Goal: Information Seeking & Learning: Compare options

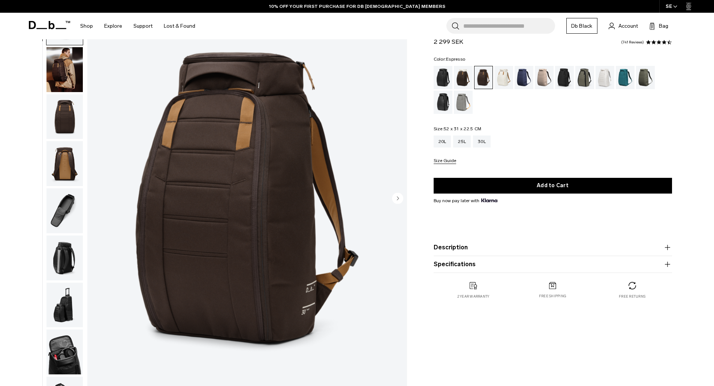
scroll to position [37, 0]
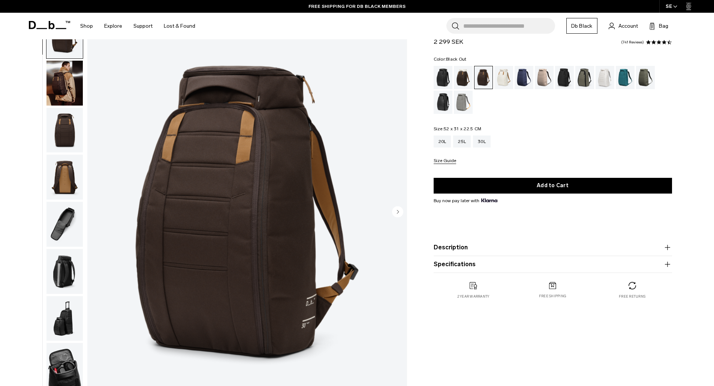
click at [443, 76] on div "Black Out" at bounding box center [442, 77] width 19 height 23
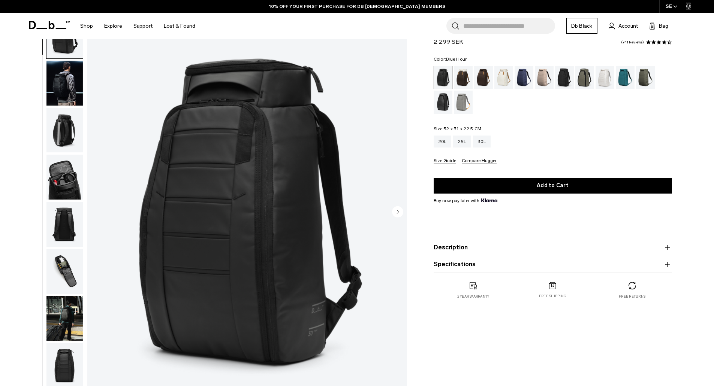
click at [519, 79] on div "Blue Hour" at bounding box center [523, 77] width 19 height 23
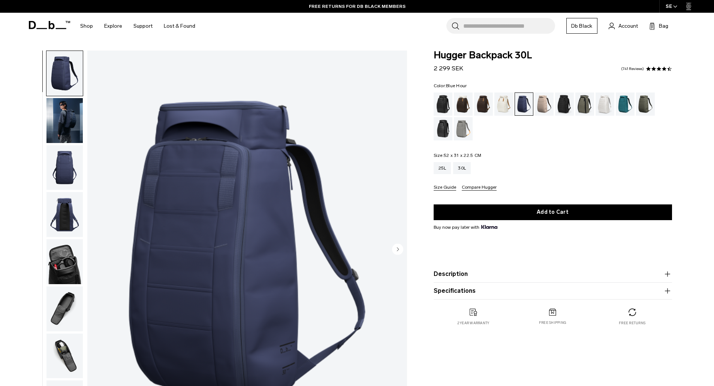
scroll to position [37, 0]
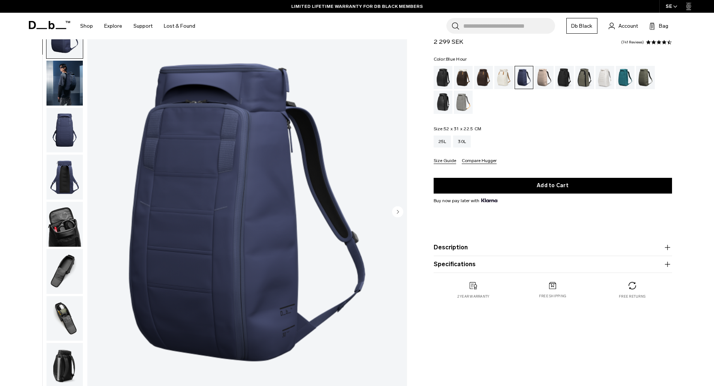
click at [75, 90] on img "button" at bounding box center [64, 83] width 36 height 45
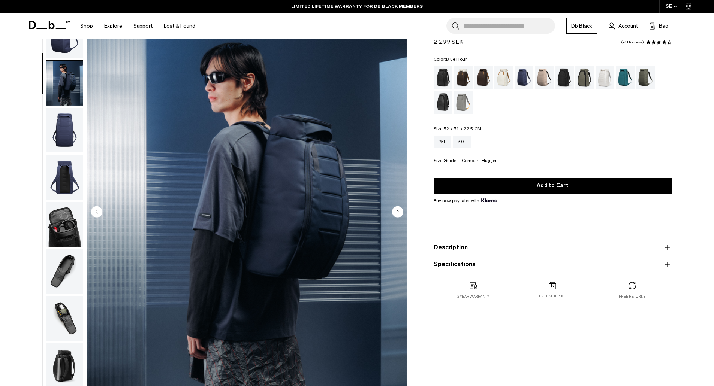
scroll to position [47, 0]
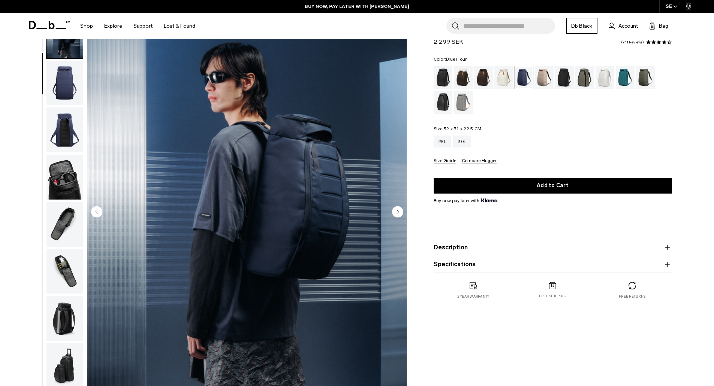
click at [75, 137] on img "button" at bounding box center [64, 130] width 36 height 45
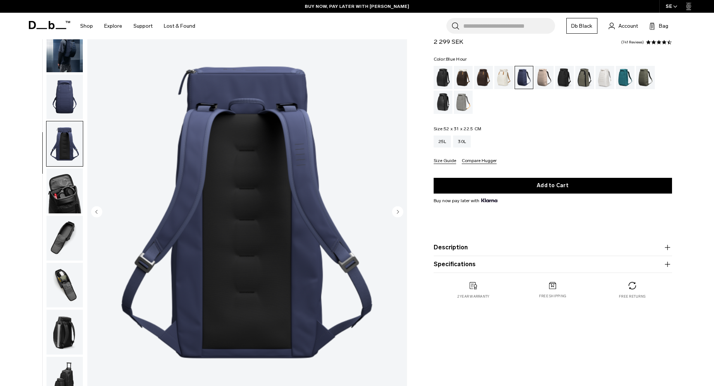
click at [81, 99] on img "button" at bounding box center [64, 97] width 36 height 45
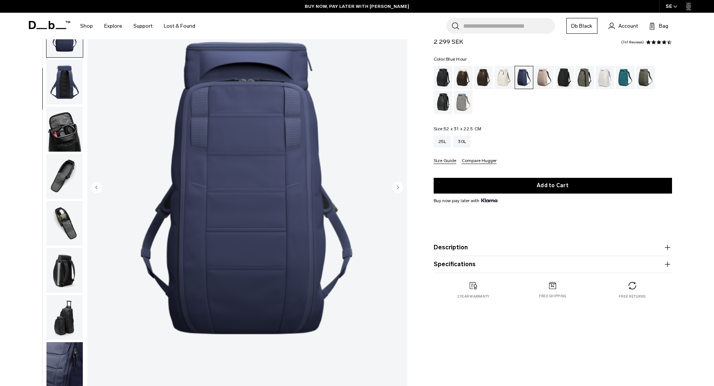
scroll to position [75, 0]
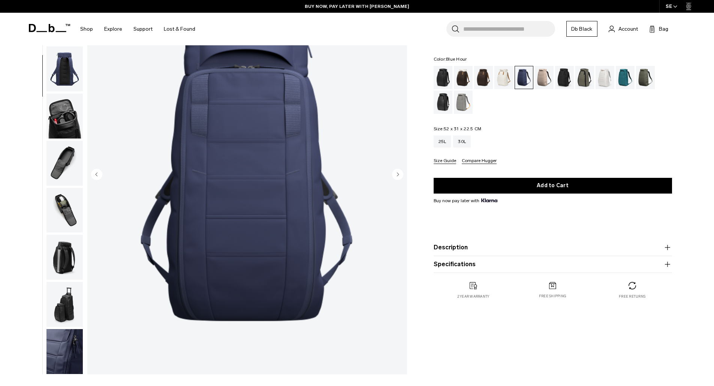
click at [58, 270] on img "button" at bounding box center [64, 257] width 36 height 45
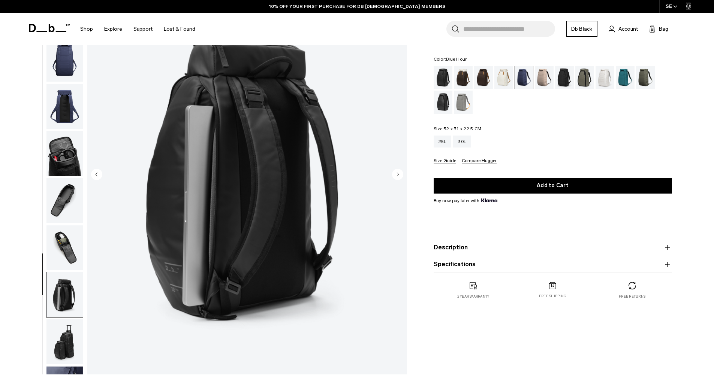
click at [61, 333] on img "button" at bounding box center [64, 342] width 36 height 45
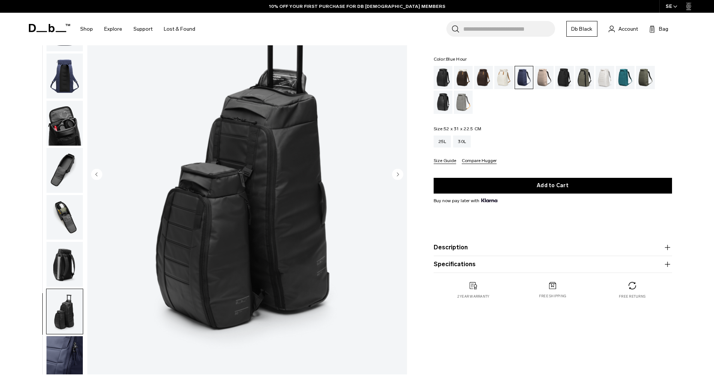
scroll to position [71, 0]
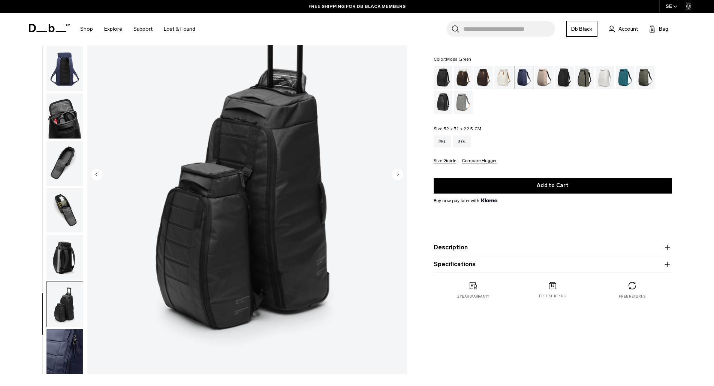
click at [650, 77] on div "Moss Green" at bounding box center [645, 77] width 19 height 23
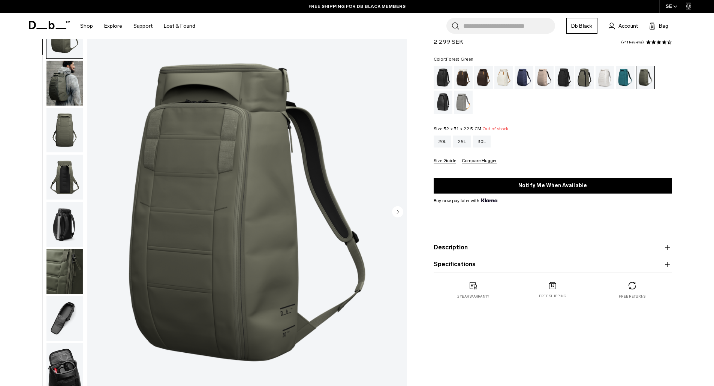
click at [581, 84] on div "Forest Green" at bounding box center [584, 77] width 19 height 23
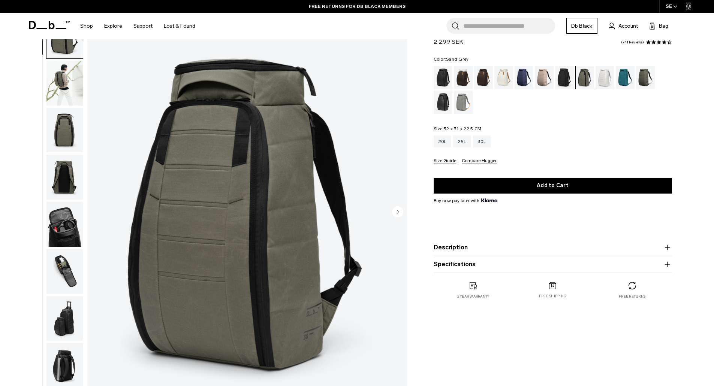
click at [463, 103] on div "Sand Grey" at bounding box center [463, 102] width 19 height 23
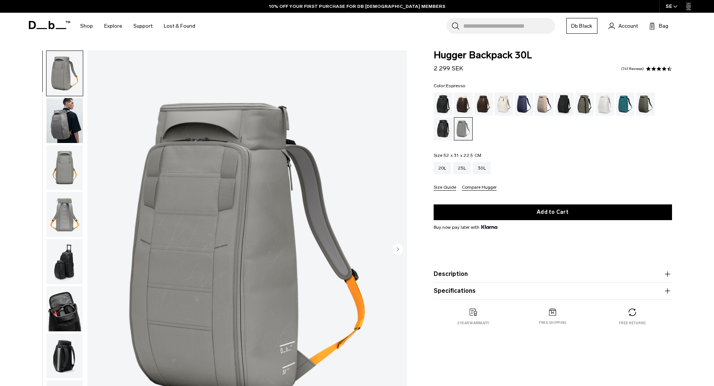
click at [476, 104] on div "Espresso" at bounding box center [483, 104] width 19 height 23
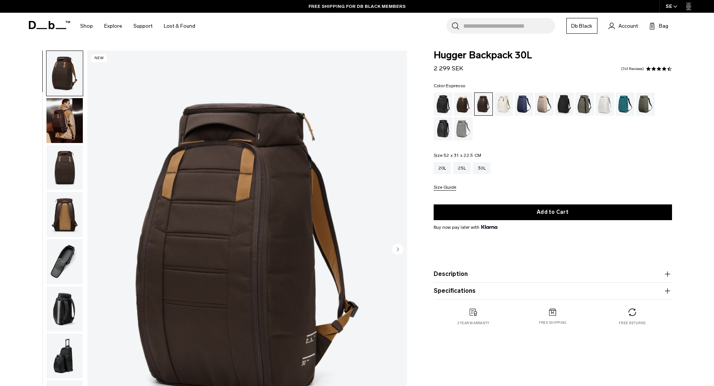
click at [66, 130] on img "button" at bounding box center [64, 120] width 36 height 45
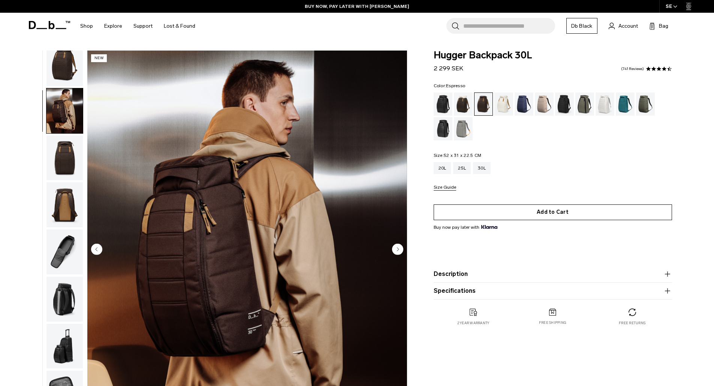
click at [539, 215] on button "Add to Cart" at bounding box center [552, 213] width 238 height 16
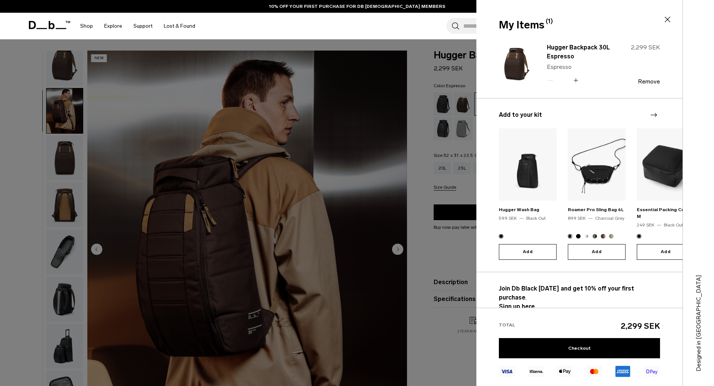
click at [668, 22] on icon at bounding box center [667, 19] width 9 height 9
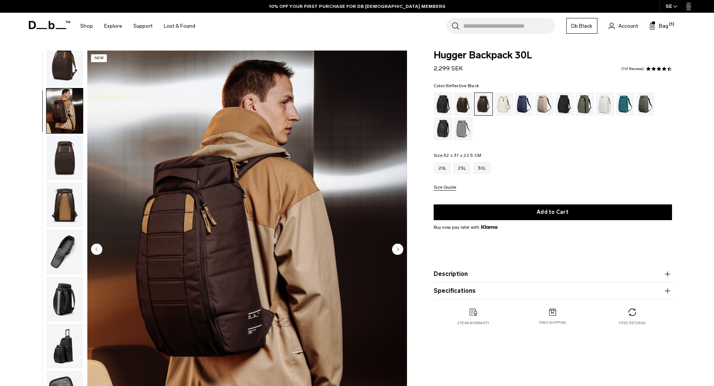
click at [443, 134] on div "Reflective Black" at bounding box center [442, 128] width 19 height 23
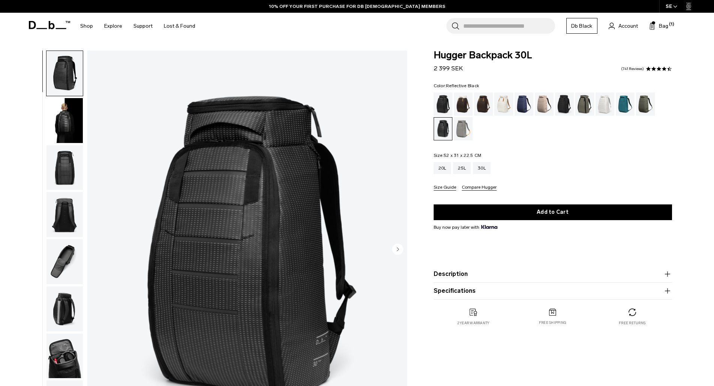
click at [444, 291] on button "Specifications" at bounding box center [552, 291] width 238 height 9
click at [460, 271] on button "Description" at bounding box center [552, 274] width 238 height 9
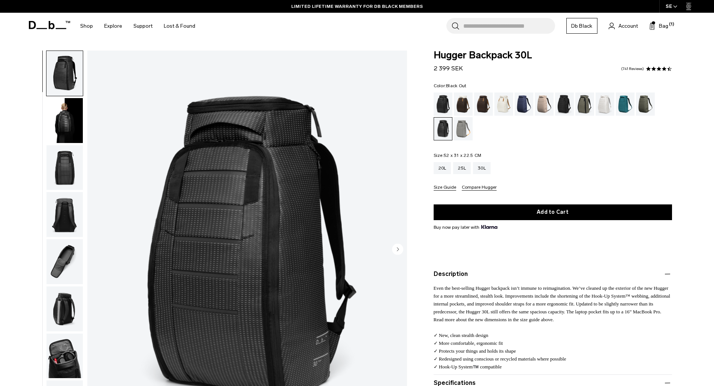
click at [444, 103] on div "Black Out" at bounding box center [442, 104] width 19 height 23
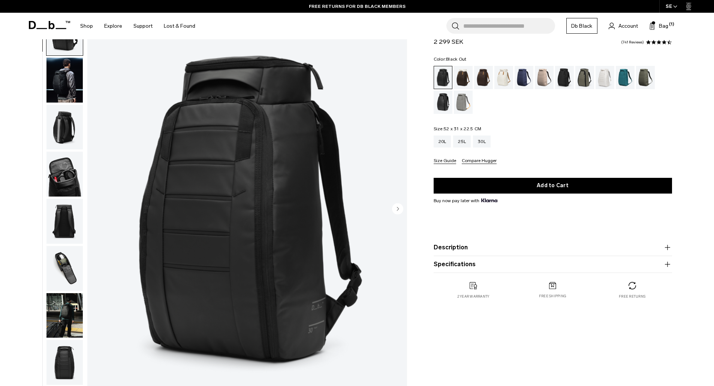
scroll to position [75, 0]
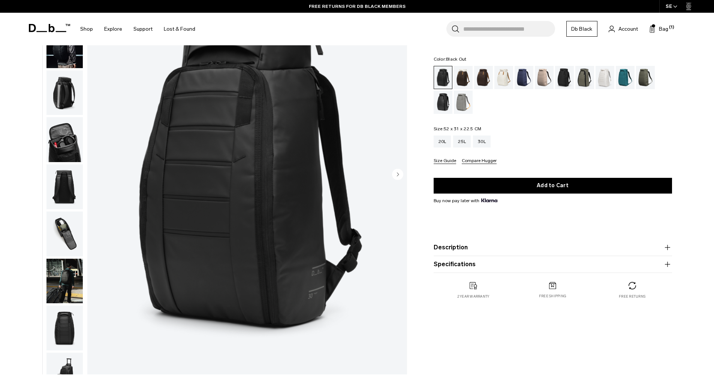
click at [237, 188] on img "1 / 11" at bounding box center [247, 175] width 320 height 399
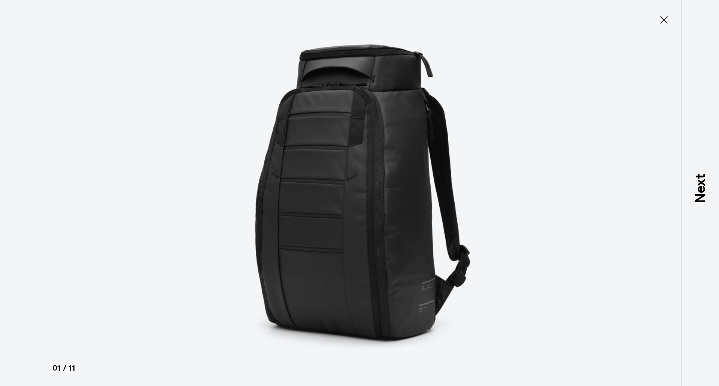
click at [407, 187] on img at bounding box center [359, 193] width 337 height 386
click at [661, 24] on icon at bounding box center [664, 20] width 12 height 12
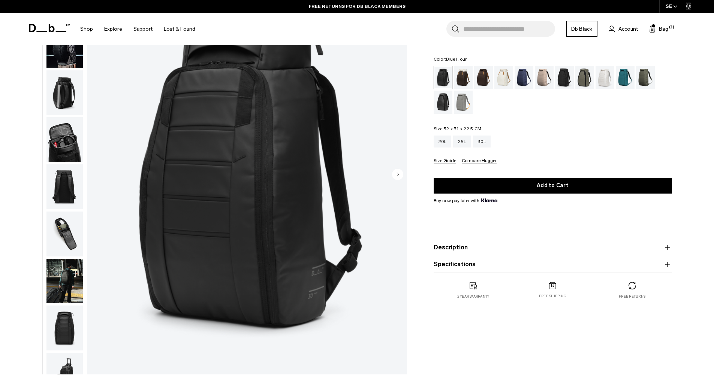
click at [530, 81] on div "Blue Hour" at bounding box center [523, 77] width 19 height 23
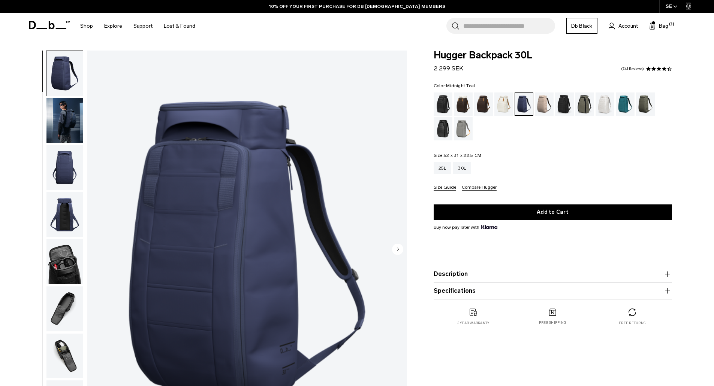
click at [621, 109] on div "Midnight Teal" at bounding box center [624, 104] width 19 height 23
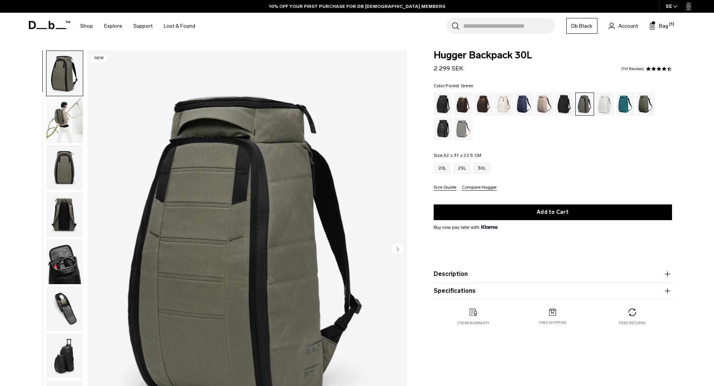
click at [562, 108] on div "Charcoal Grey" at bounding box center [564, 104] width 19 height 23
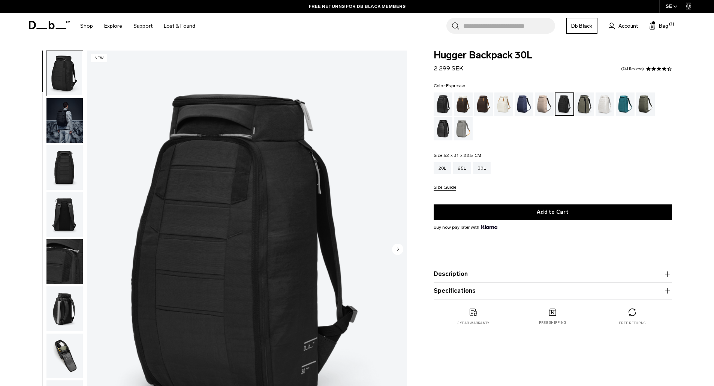
click at [478, 104] on div "Espresso" at bounding box center [483, 104] width 19 height 23
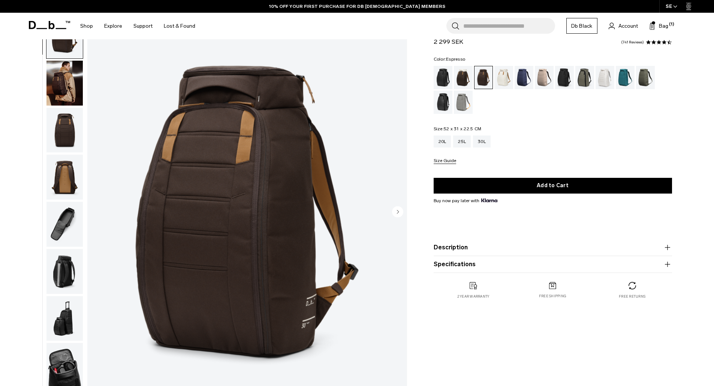
click at [63, 176] on img "button" at bounding box center [64, 177] width 36 height 45
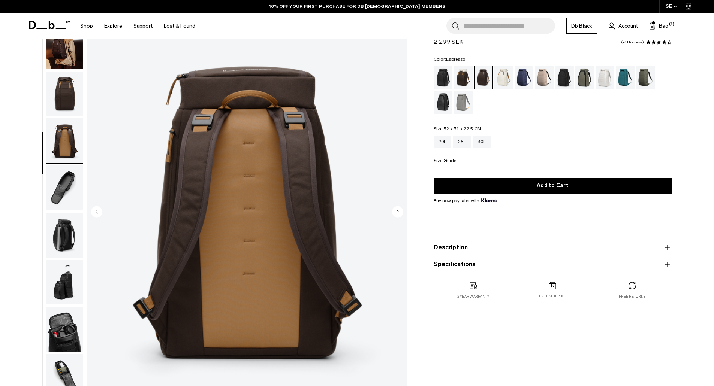
scroll to position [71, 0]
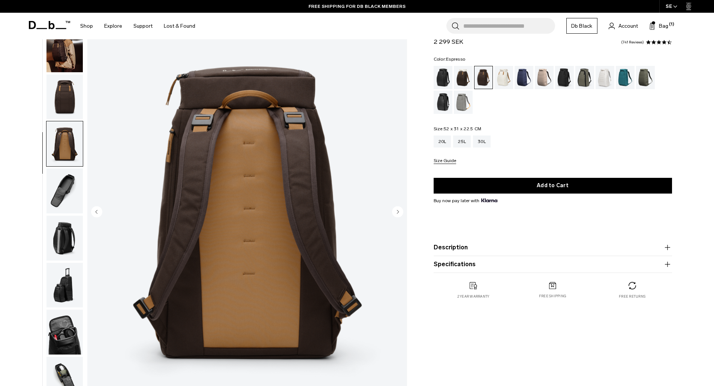
click at [74, 105] on img "button" at bounding box center [64, 97] width 36 height 45
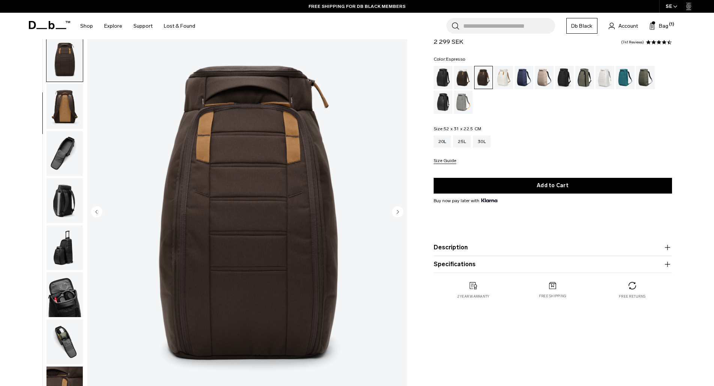
click at [74, 113] on img "button" at bounding box center [64, 106] width 36 height 45
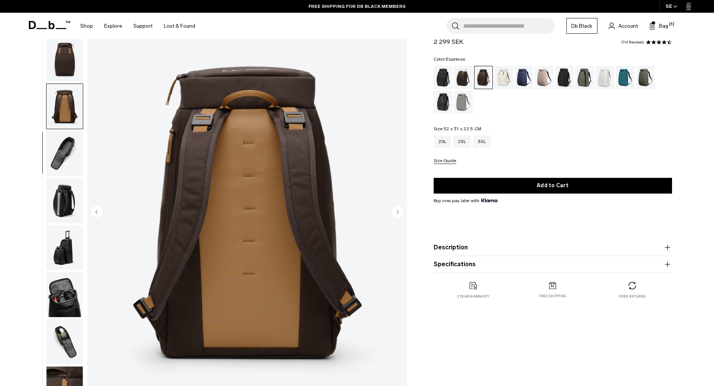
click at [72, 139] on img "button" at bounding box center [64, 153] width 36 height 45
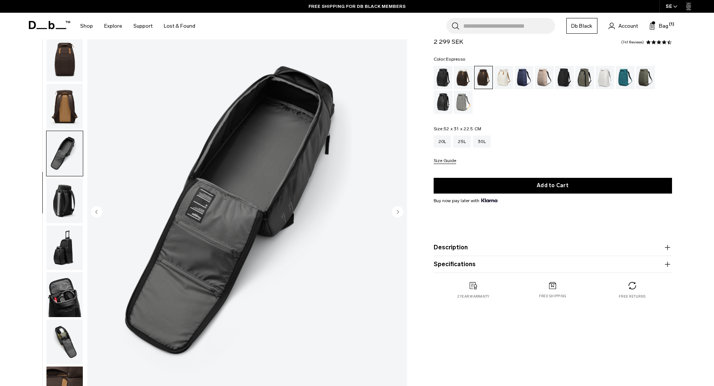
click at [64, 190] on img "button" at bounding box center [64, 200] width 36 height 45
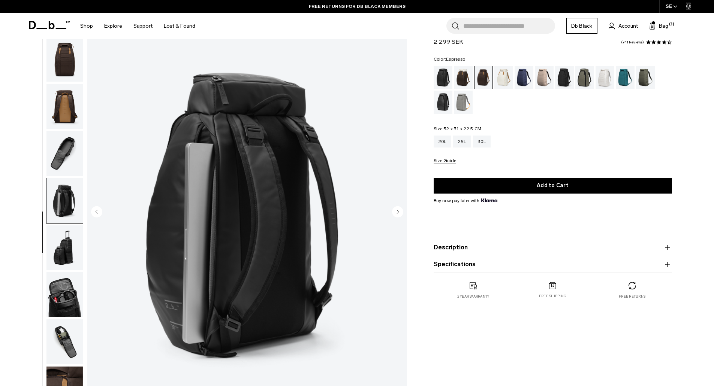
click at [70, 240] on img "button" at bounding box center [64, 247] width 36 height 45
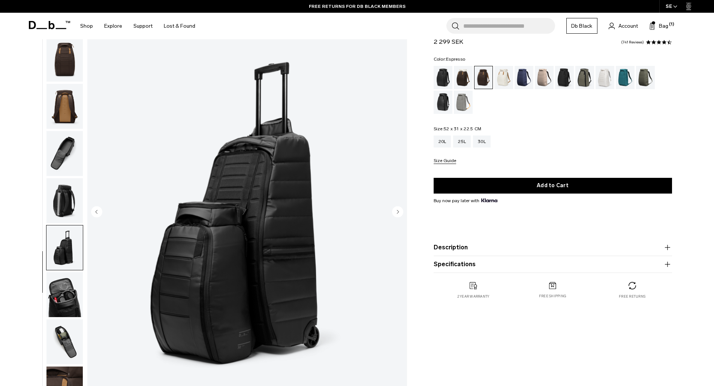
click at [70, 110] on img "button" at bounding box center [64, 106] width 36 height 45
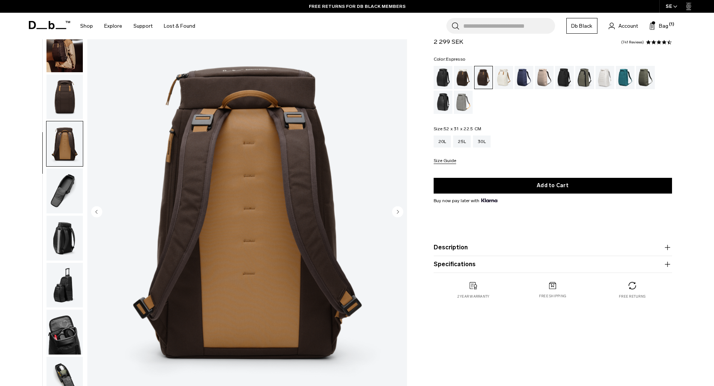
click at [72, 100] on img "button" at bounding box center [64, 97] width 36 height 45
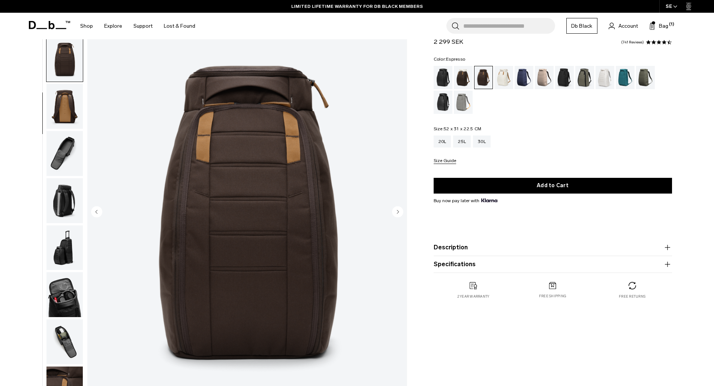
click at [69, 265] on img "button" at bounding box center [64, 247] width 36 height 45
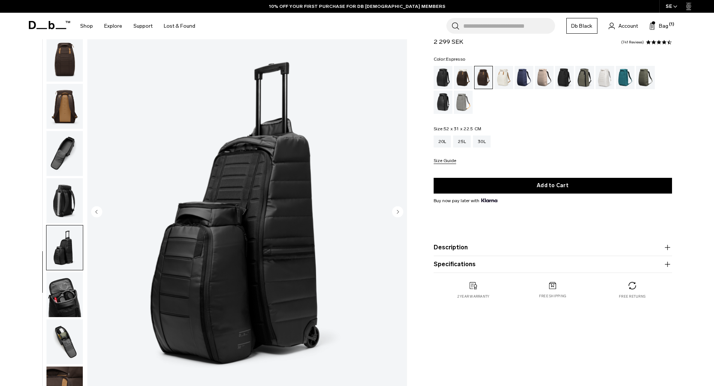
click at [65, 103] on img "button" at bounding box center [64, 106] width 36 height 45
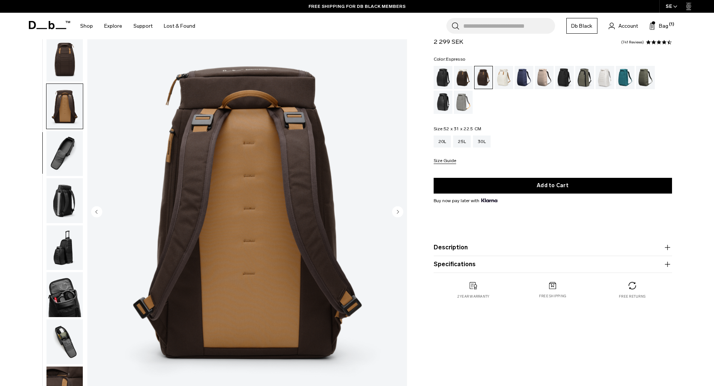
click at [64, 61] on img "button" at bounding box center [64, 59] width 36 height 45
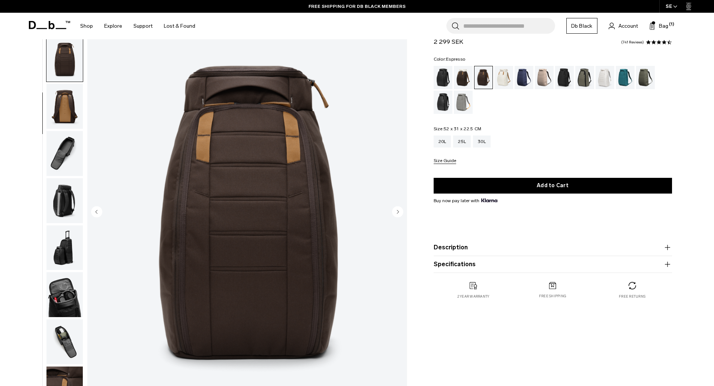
click at [63, 94] on img "button" at bounding box center [64, 106] width 36 height 45
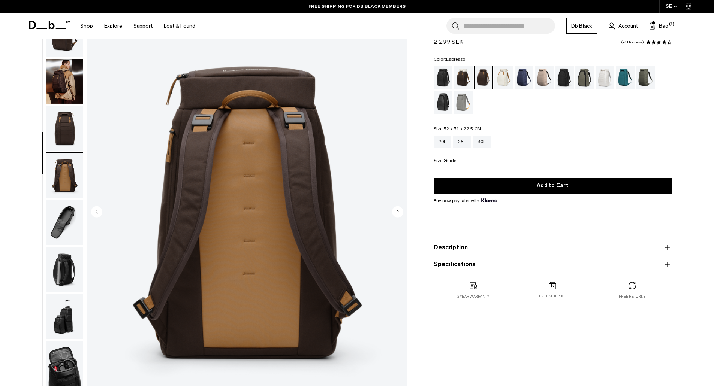
scroll to position [0, 0]
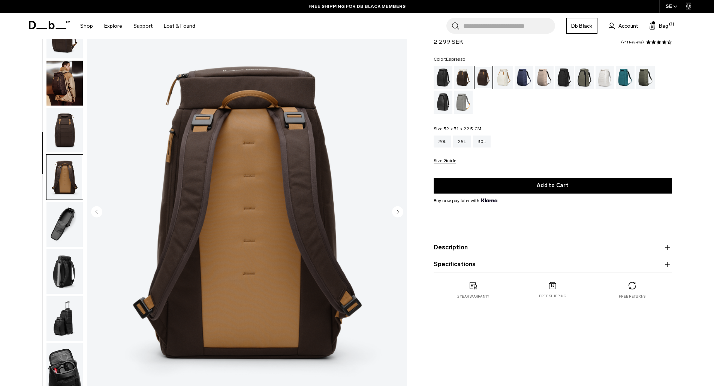
click at [72, 89] on img "button" at bounding box center [64, 83] width 36 height 45
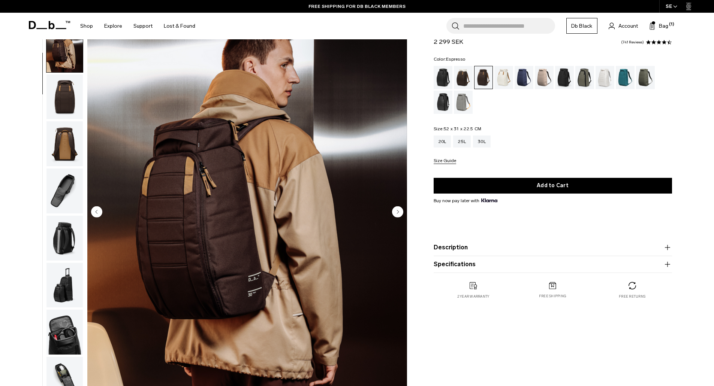
scroll to position [47, 0]
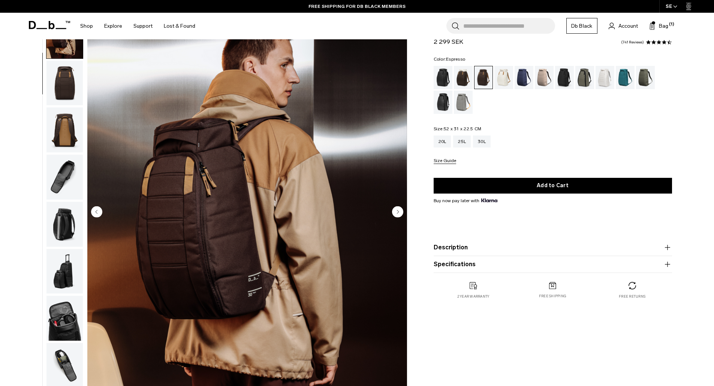
drag, startPoint x: 267, startPoint y: 168, endPoint x: 488, endPoint y: 372, distance: 300.9
click at [488, 372] on div "Hugger Backpack 30L 2 299 SEK 4.6 star rating 741 Reviews Color: Espresso Out o…" at bounding box center [552, 214] width 283 height 403
click at [60, 240] on img "button" at bounding box center [64, 224] width 36 height 45
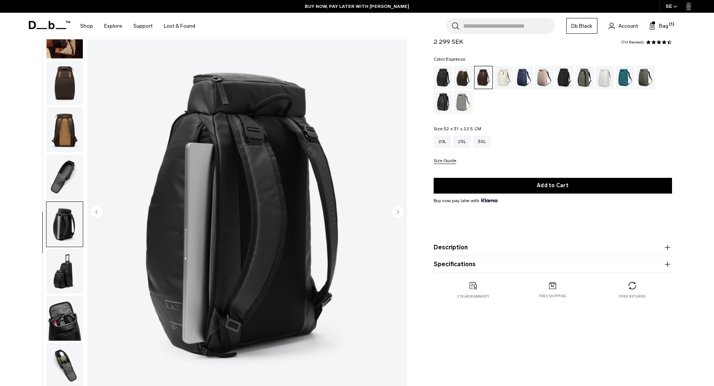
scroll to position [71, 0]
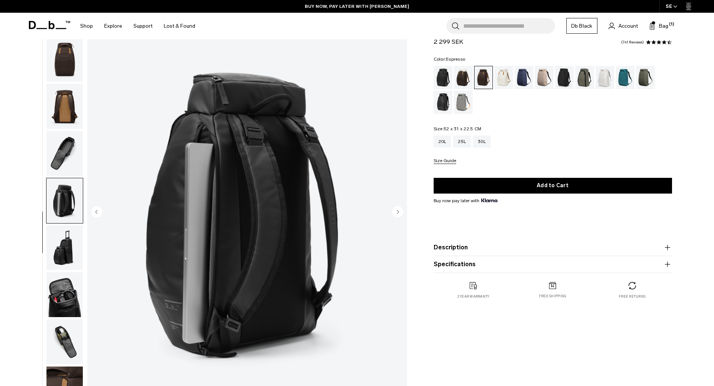
click at [64, 242] on img "button" at bounding box center [64, 247] width 36 height 45
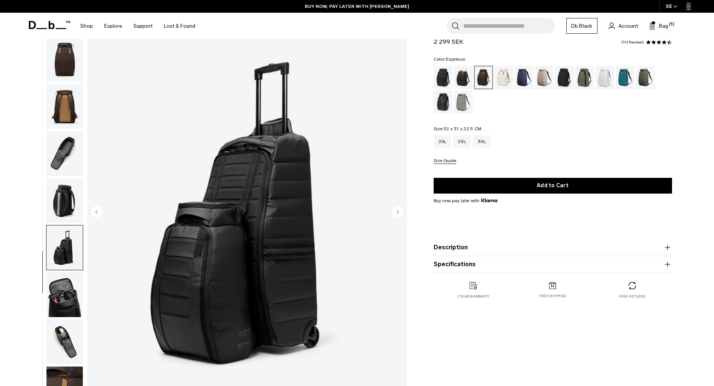
click at [60, 302] on img "button" at bounding box center [64, 294] width 36 height 45
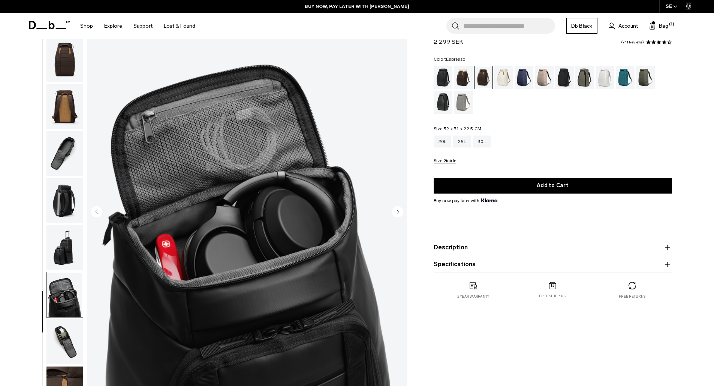
click at [62, 330] on img "button" at bounding box center [64, 342] width 36 height 45
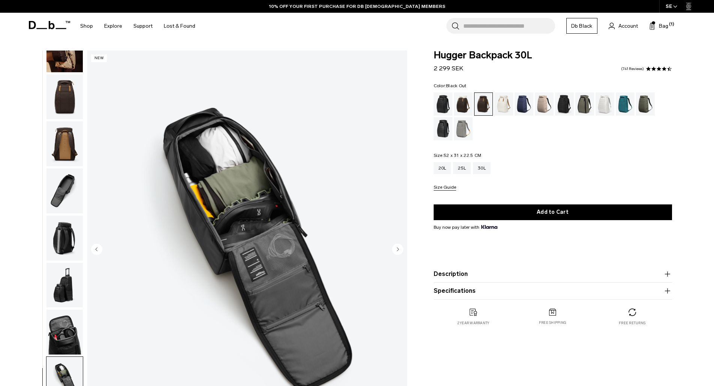
click at [442, 107] on div "Black Out" at bounding box center [442, 104] width 19 height 23
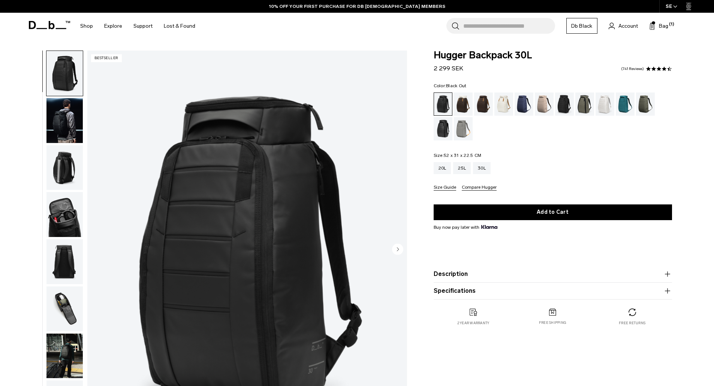
click at [47, 105] on img "button" at bounding box center [64, 120] width 36 height 45
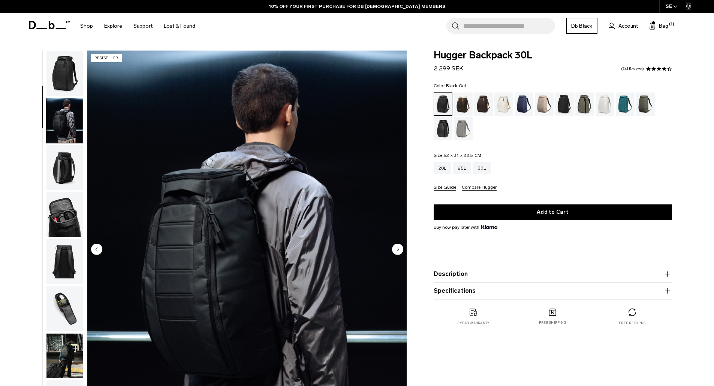
click at [59, 77] on img "button" at bounding box center [64, 73] width 36 height 45
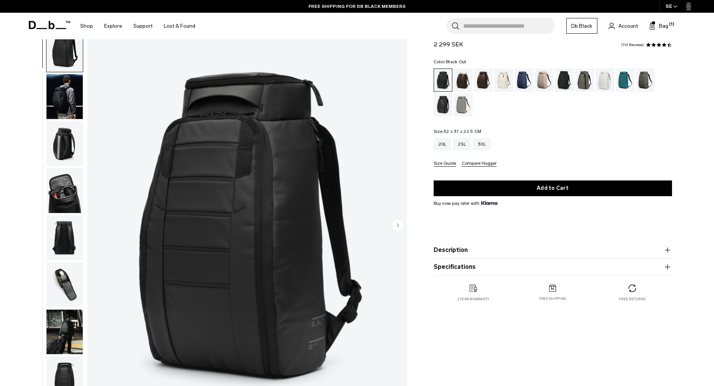
scroll to position [37, 0]
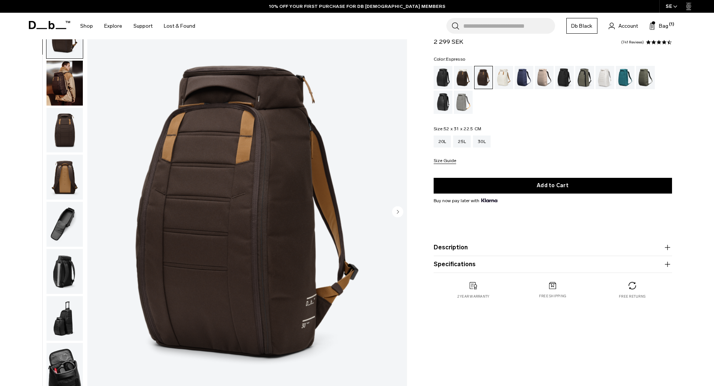
click at [451, 269] on button "Specifications" at bounding box center [552, 264] width 238 height 9
click at [451, 245] on button "Description" at bounding box center [552, 247] width 238 height 9
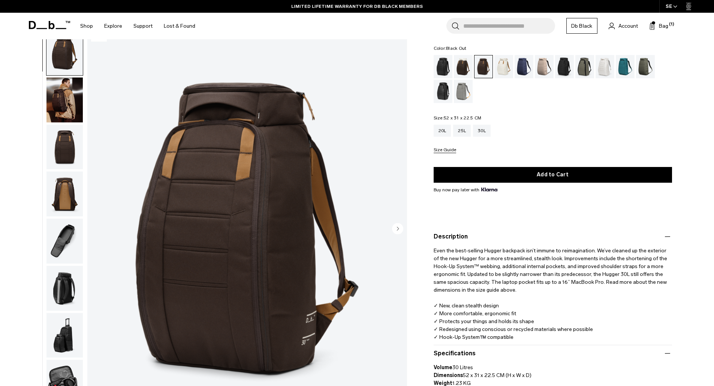
click at [442, 61] on div "Black Out" at bounding box center [442, 66] width 19 height 23
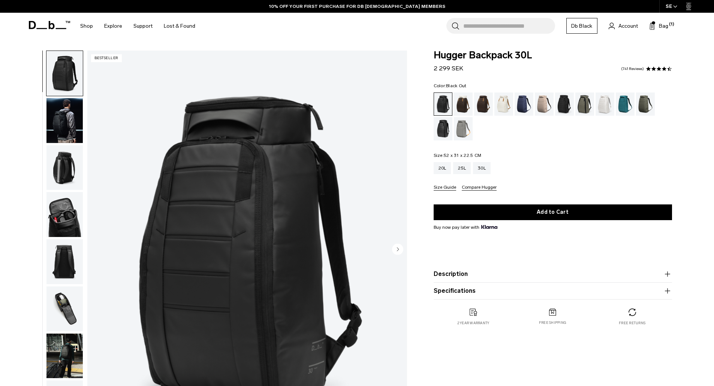
click at [466, 276] on button "Description" at bounding box center [552, 274] width 238 height 9
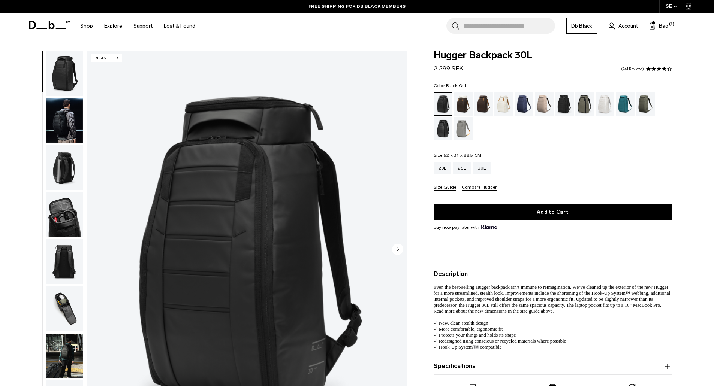
drag, startPoint x: 436, startPoint y: 55, endPoint x: 432, endPoint y: 54, distance: 3.9
click at [436, 54] on span "Hugger Backpack 30L" at bounding box center [552, 56] width 238 height 10
drag, startPoint x: 430, startPoint y: 54, endPoint x: 532, endPoint y: 60, distance: 102.1
click at [532, 60] on div "Hugger Backpack 30L 2 299 SEK 4.6 star rating 741 Reviews Color: Black Out Out …" at bounding box center [552, 234] width 283 height 366
copy span "Hugger Backpack 30L"
